Goal: Transaction & Acquisition: Purchase product/service

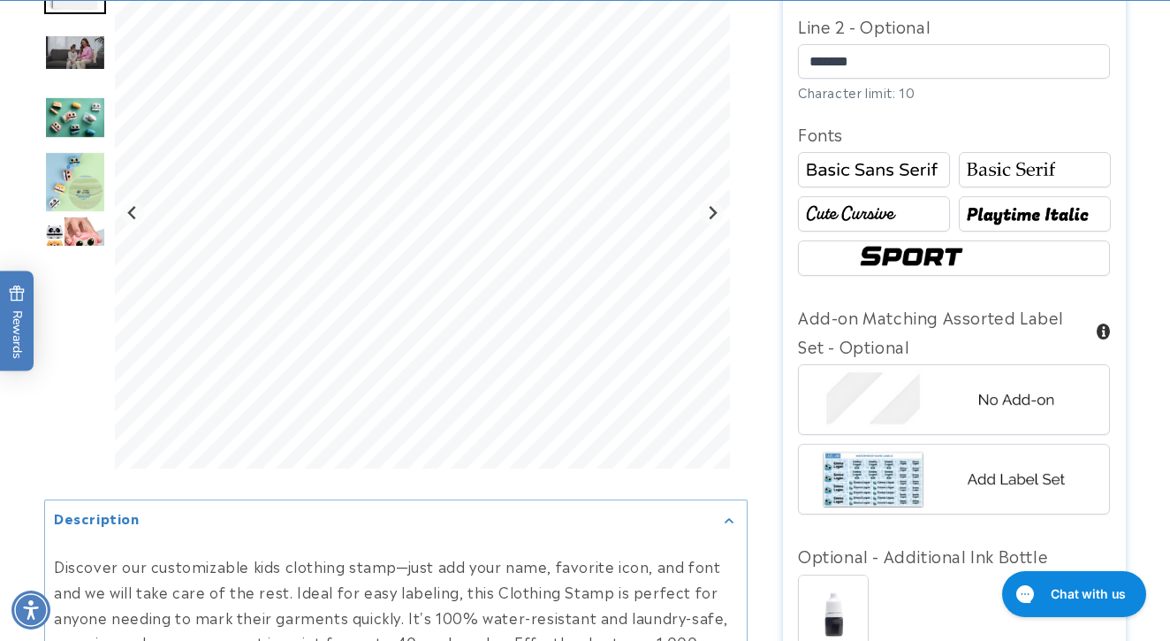
scroll to position [1079, 0]
click at [870, 158] on img at bounding box center [874, 170] width 147 height 25
click at [881, 214] on img at bounding box center [874, 214] width 147 height 25
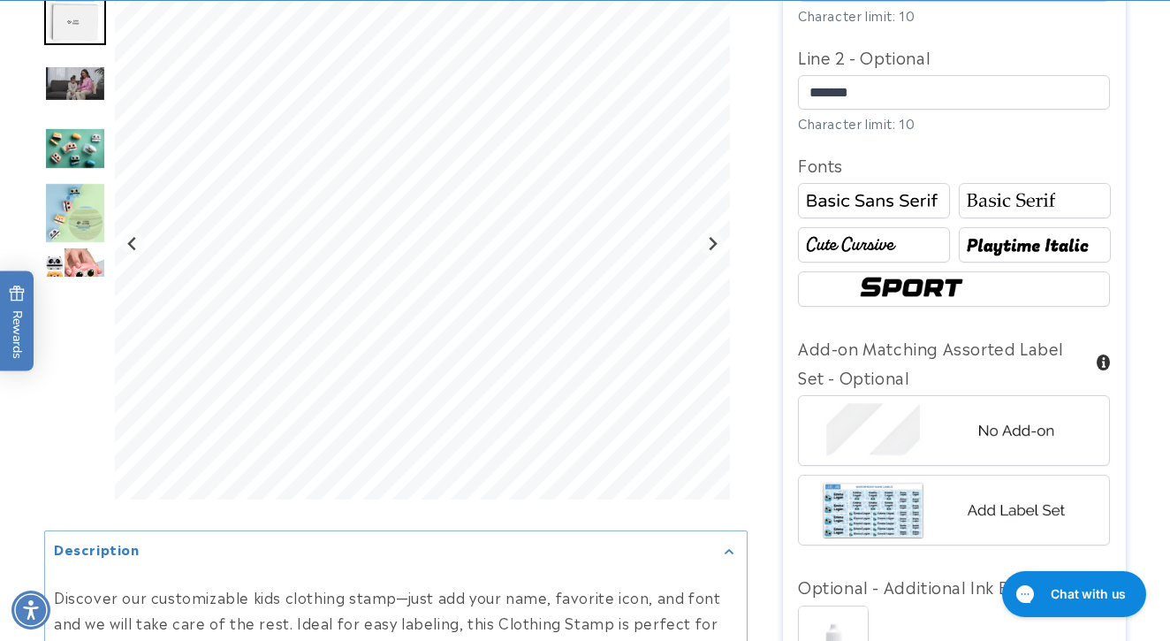
scroll to position [1050, 0]
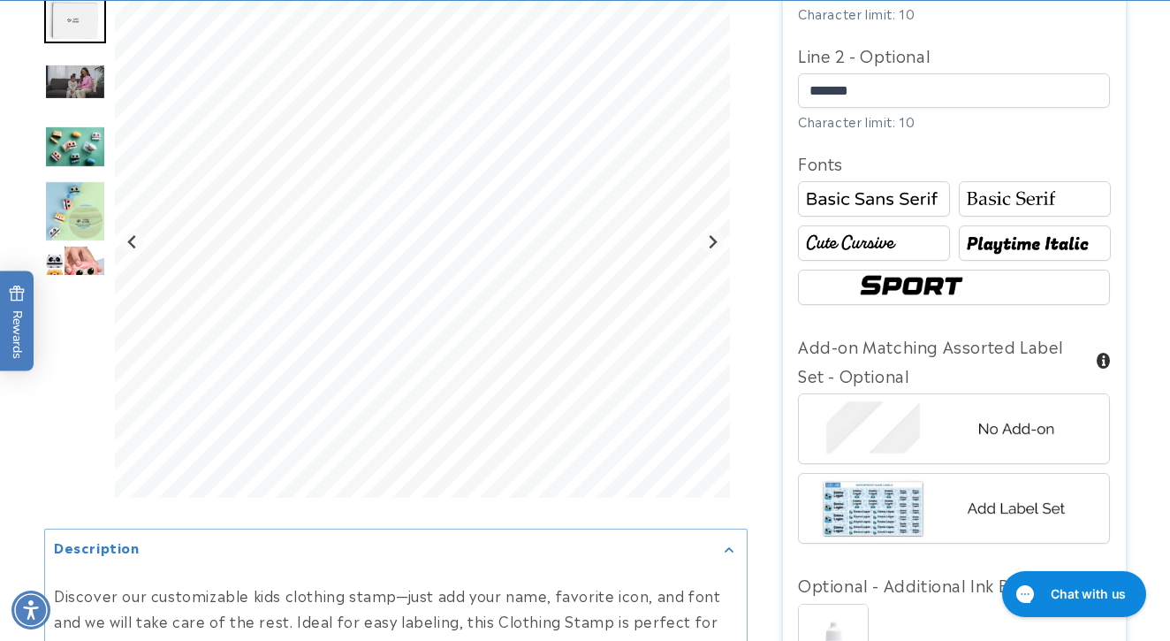
click at [1034, 237] on img at bounding box center [1035, 244] width 147 height 25
click at [1022, 199] on img at bounding box center [1035, 199] width 147 height 25
click at [959, 277] on img at bounding box center [955, 287] width 202 height 34
click at [996, 189] on img at bounding box center [1035, 199] width 147 height 25
click at [879, 193] on img at bounding box center [874, 199] width 147 height 25
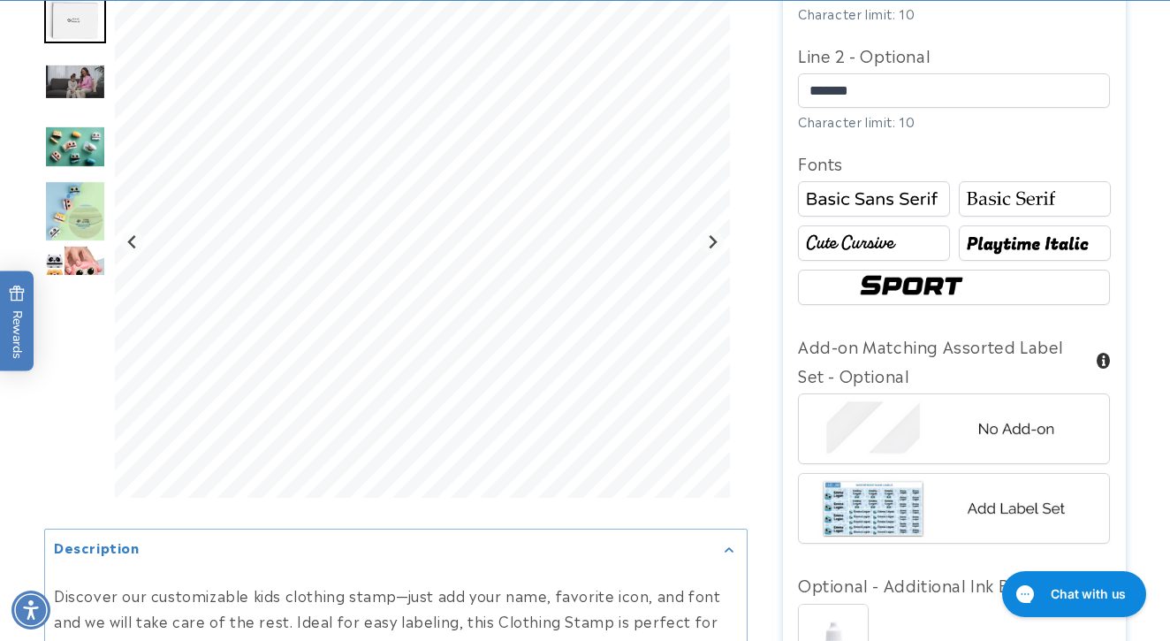
click at [872, 240] on img at bounding box center [874, 244] width 147 height 25
click at [1011, 198] on img at bounding box center [1035, 199] width 147 height 25
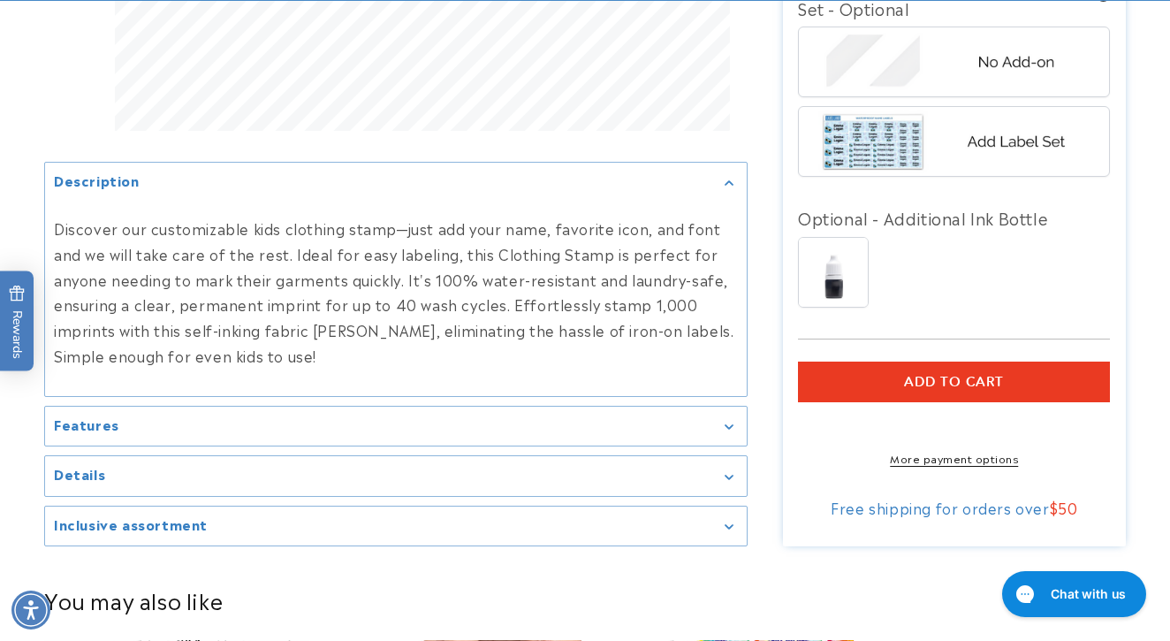
scroll to position [1437, 0]
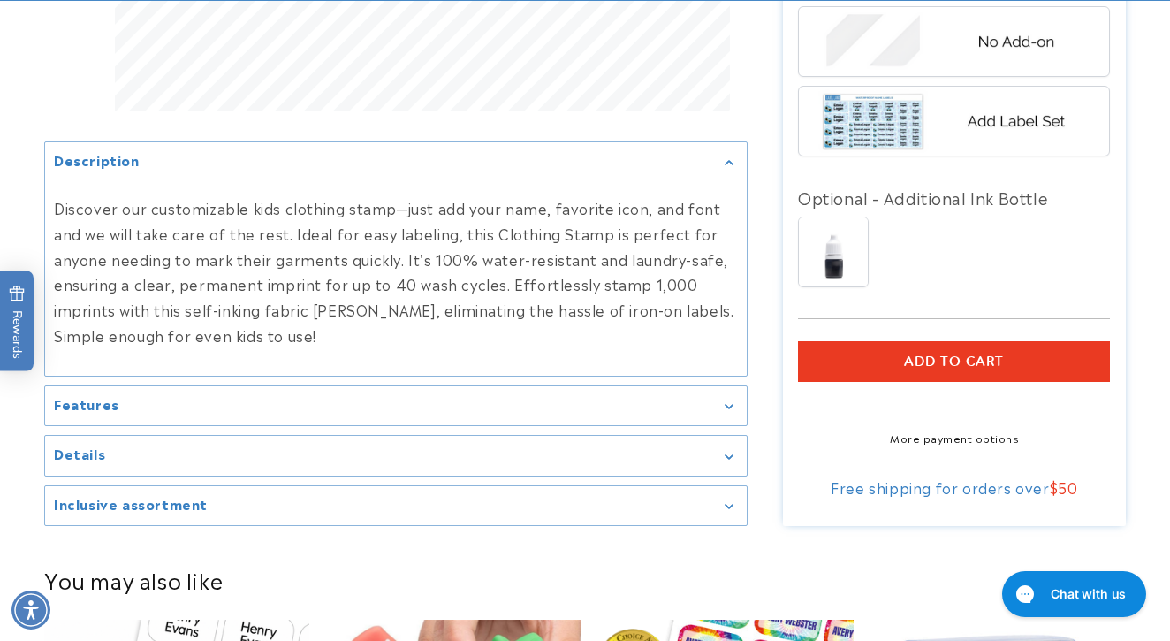
click at [1001, 355] on span "Add to cart" at bounding box center [954, 362] width 100 height 16
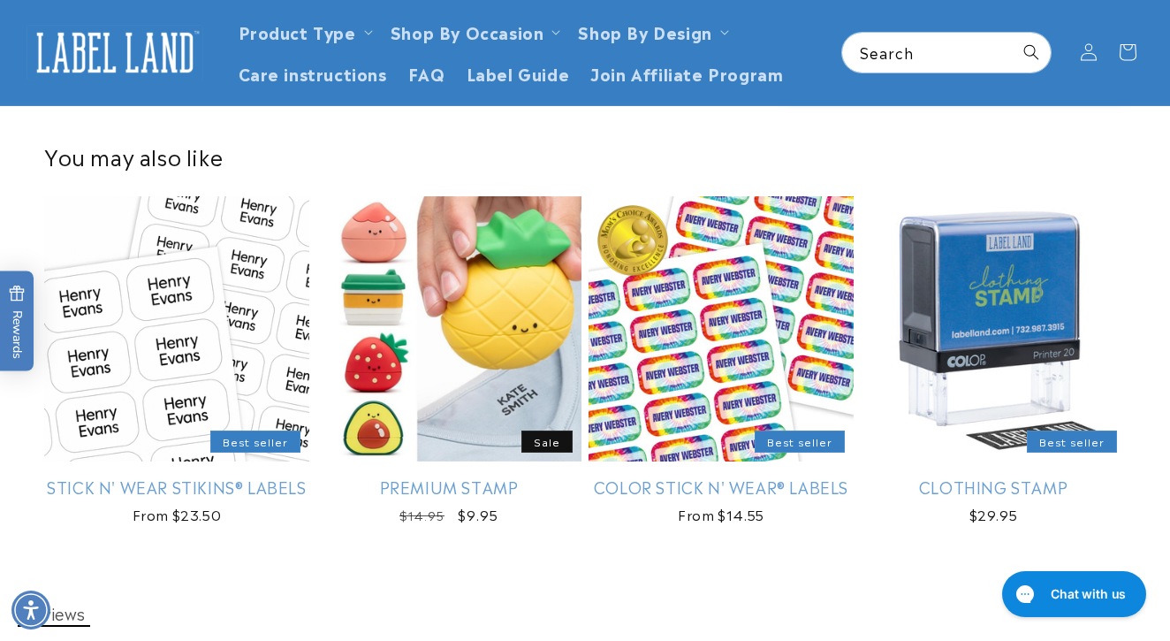
scroll to position [1914, 0]
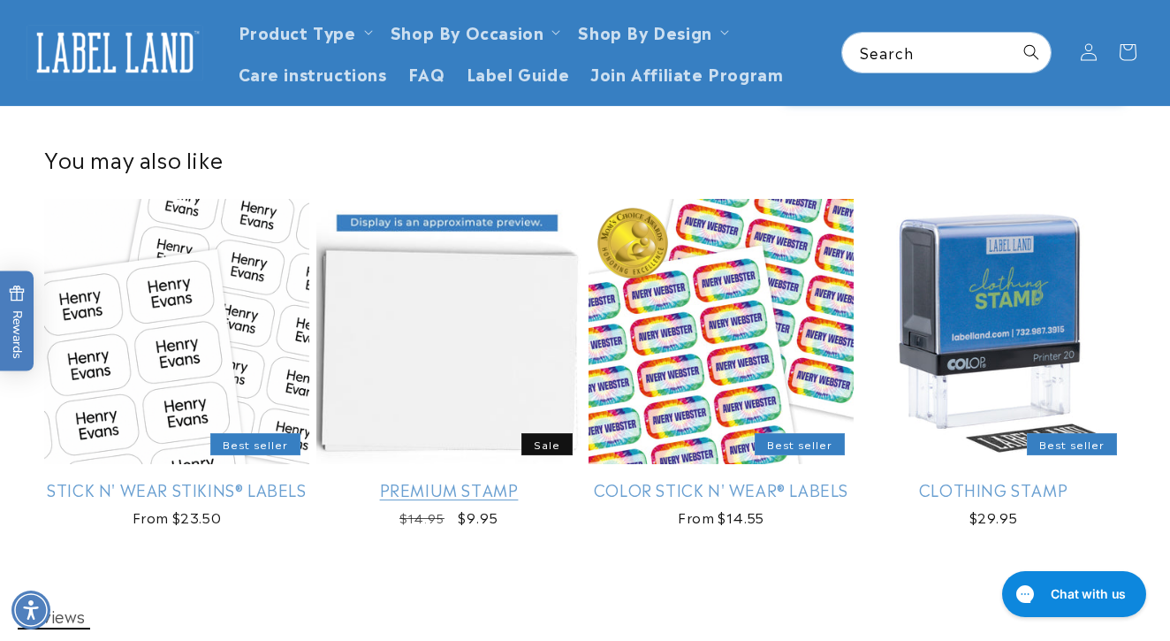
click at [442, 479] on link "Premium Stamp" at bounding box center [448, 489] width 265 height 20
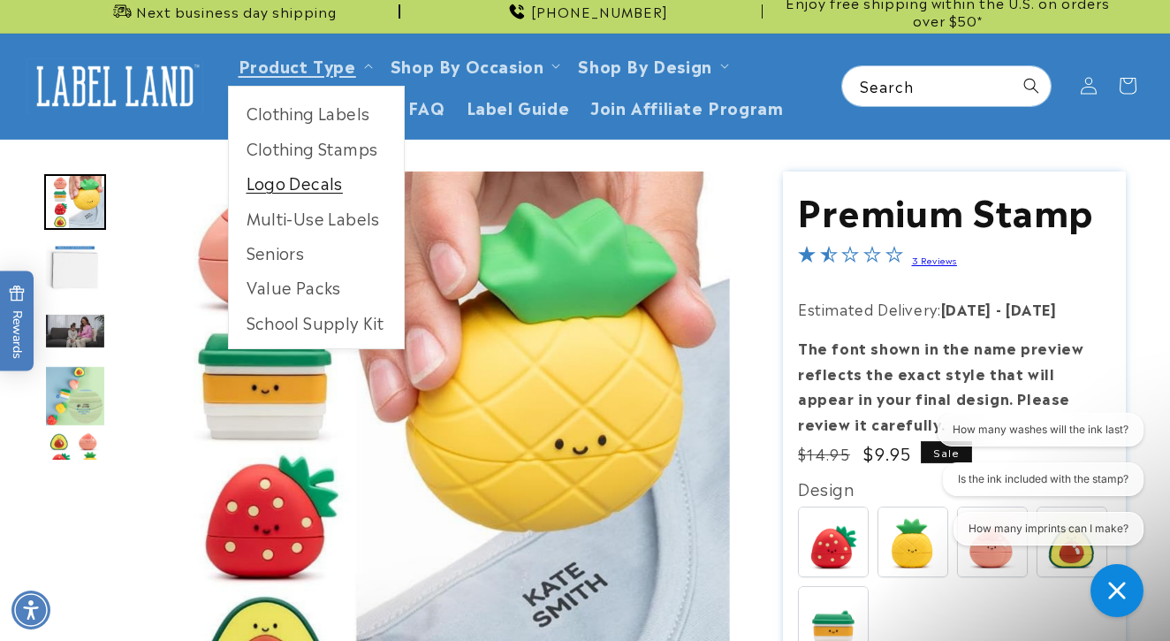
scroll to position [11, 0]
click at [309, 180] on link "Logo Decals" at bounding box center [316, 182] width 175 height 34
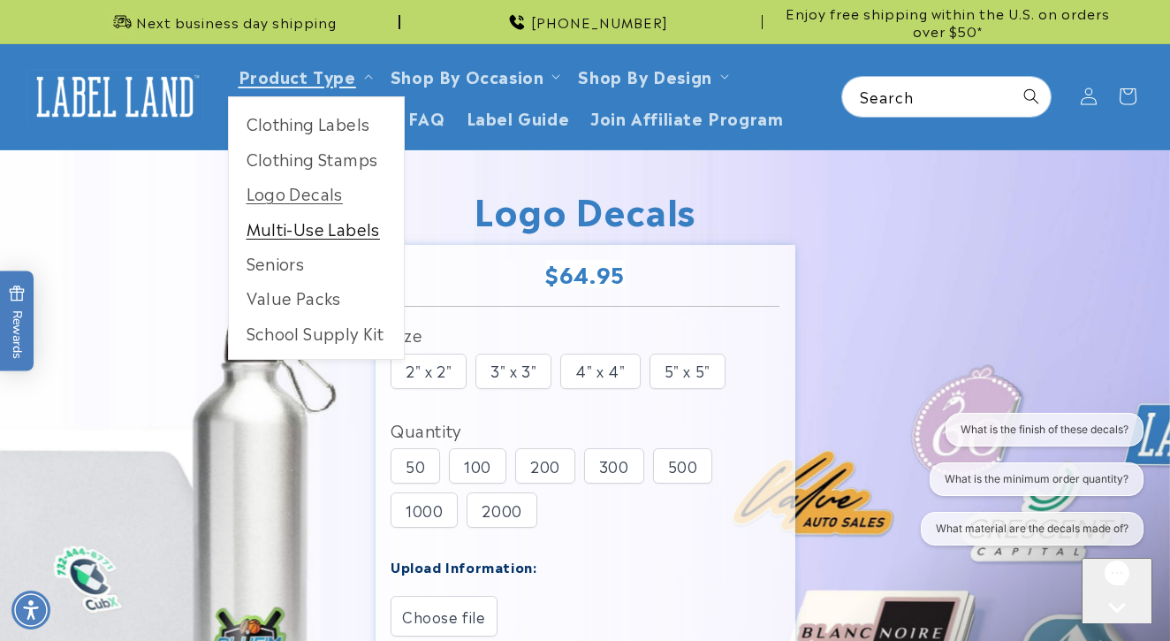
scroll to position [3, 0]
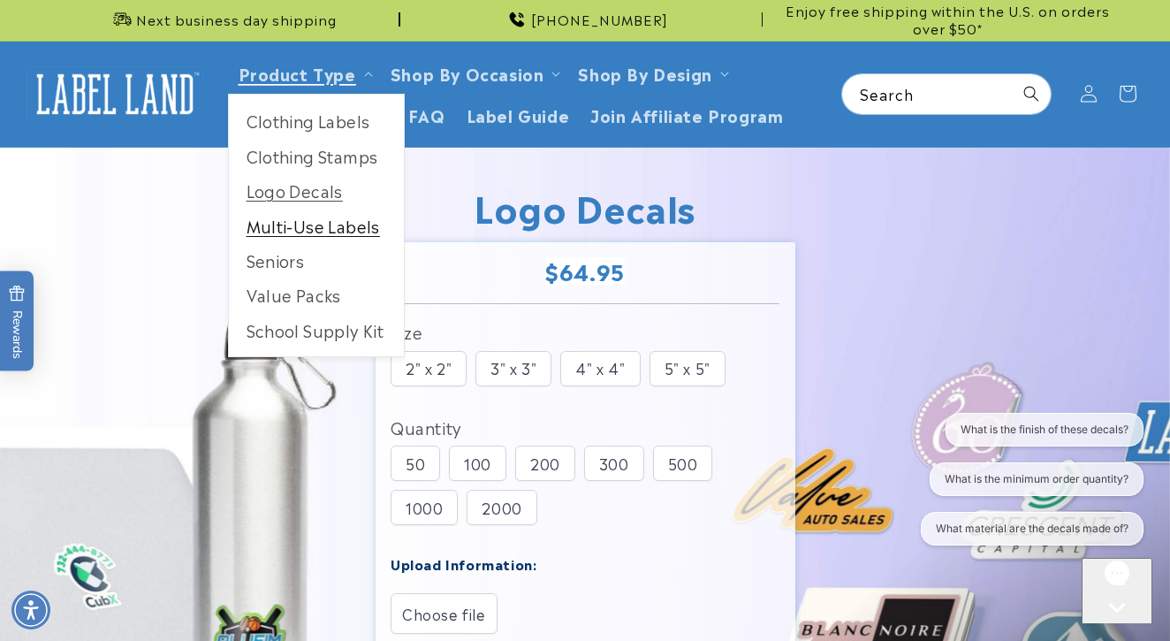
click at [319, 231] on link "Multi-Use Labels" at bounding box center [316, 226] width 175 height 34
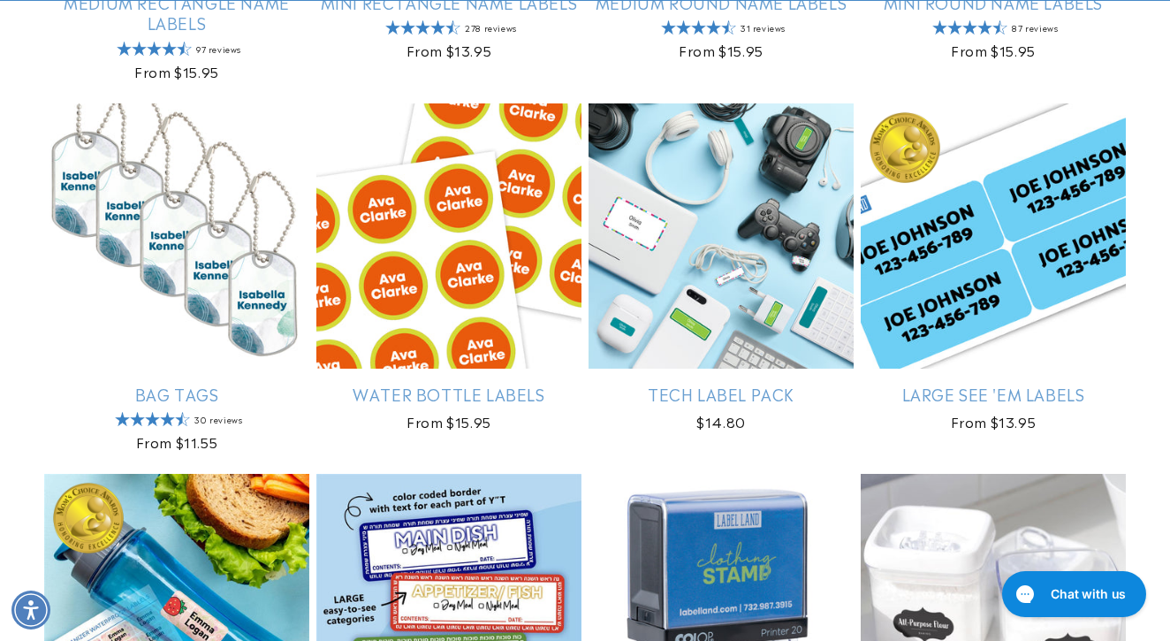
scroll to position [1583, 0]
